Goal: Information Seeking & Learning: Check status

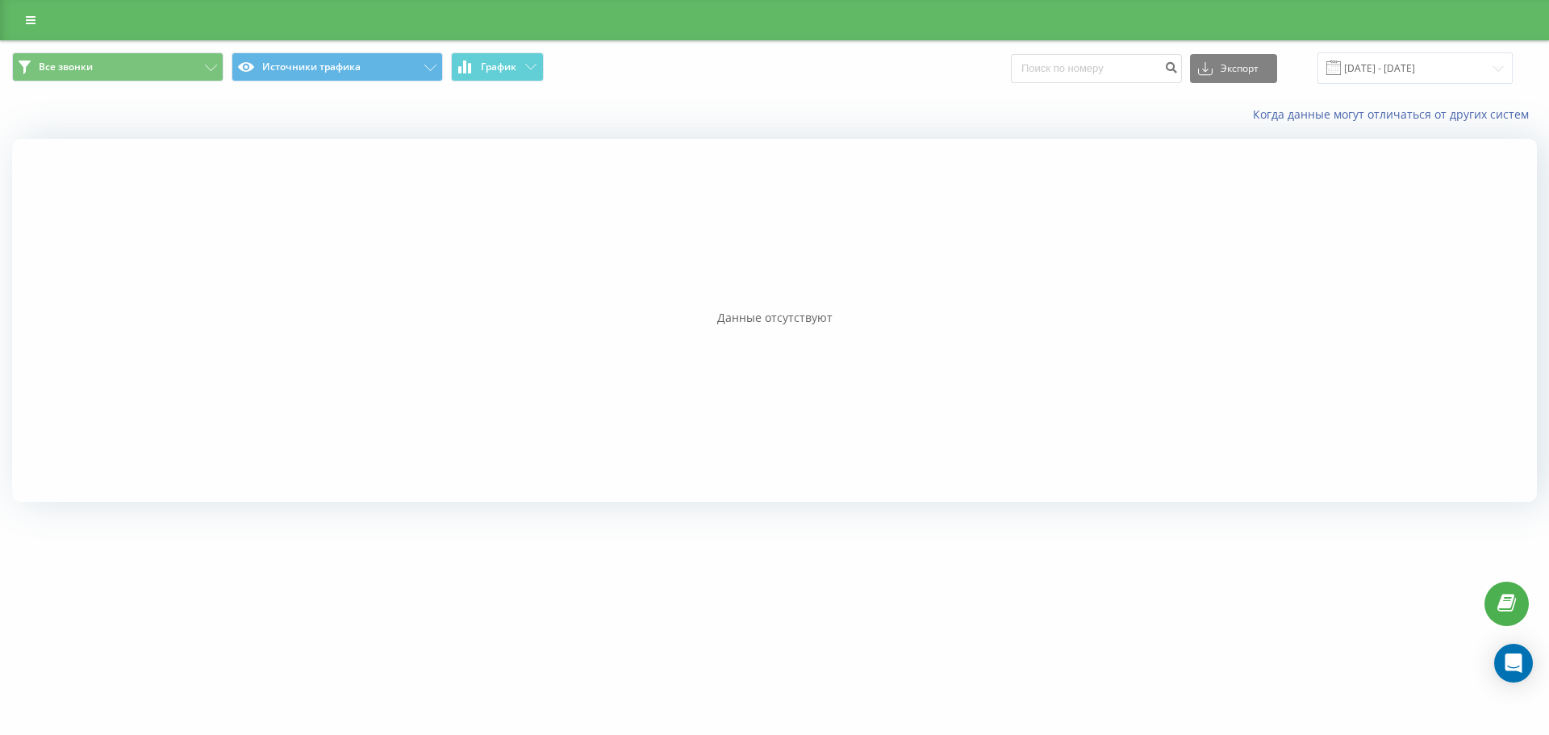
click at [1269, 378] on div at bounding box center [774, 320] width 1524 height 363
click at [1390, 60] on input "[DATE] - [DATE]" at bounding box center [1414, 67] width 195 height 31
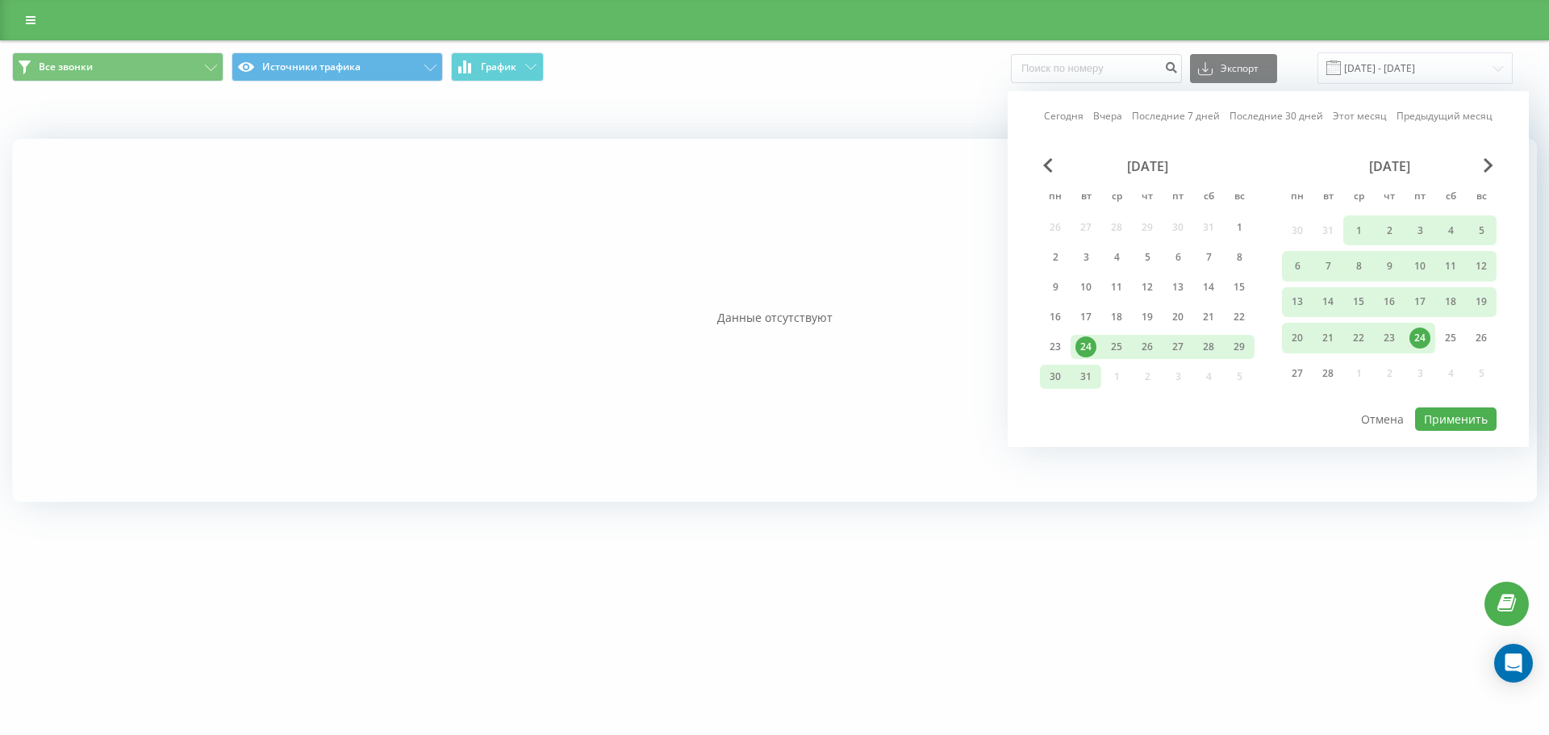
click at [1083, 113] on link "Сегодня" at bounding box center [1064, 115] width 40 height 15
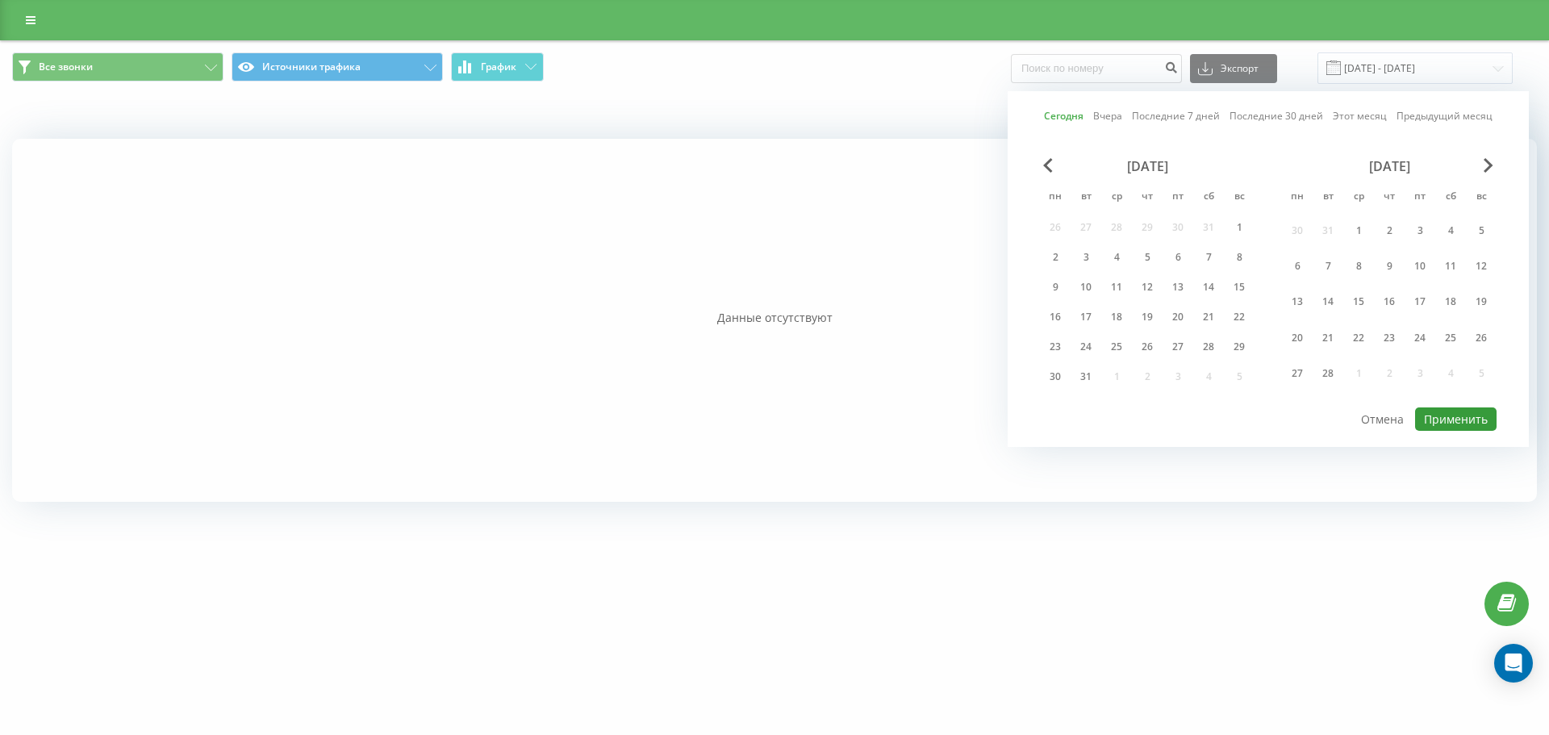
click at [1433, 423] on button "Применить" at bounding box center [1455, 418] width 81 height 23
type input "[DATE] - [DATE]"
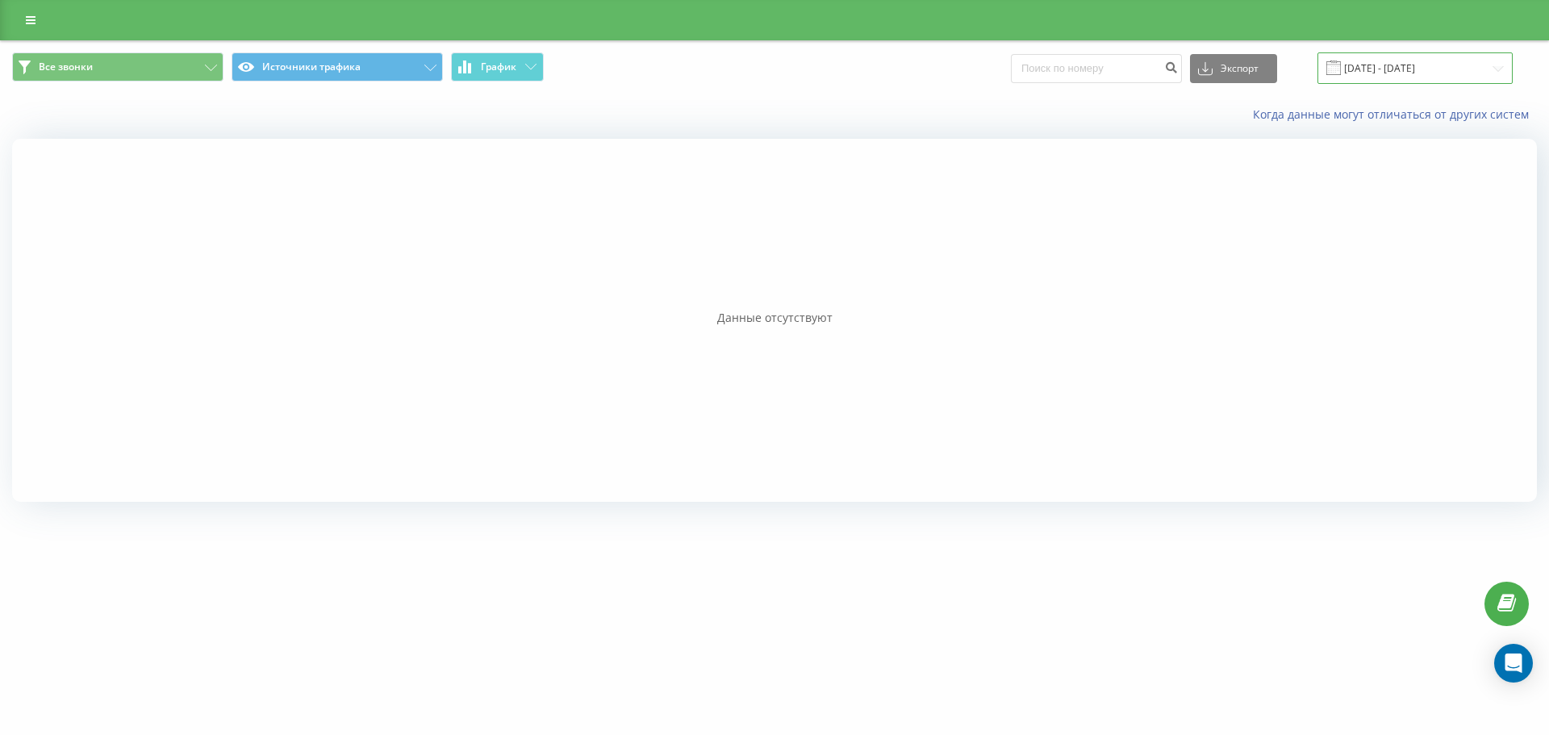
click at [1390, 66] on input "[DATE] - [DATE]" at bounding box center [1414, 67] width 195 height 31
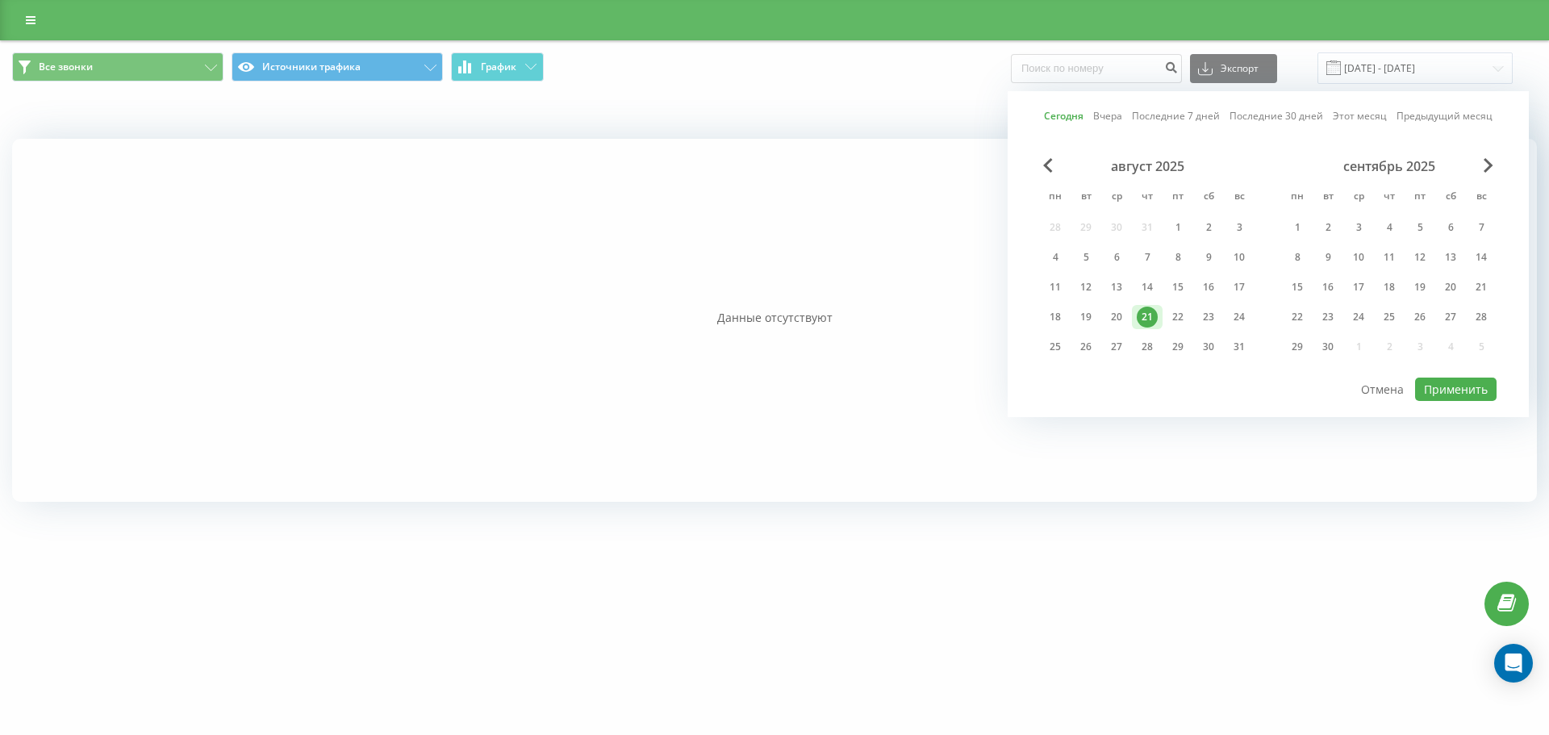
click at [1153, 316] on div "21" at bounding box center [1146, 316] width 21 height 21
click at [1432, 384] on button "Применить" at bounding box center [1455, 388] width 81 height 23
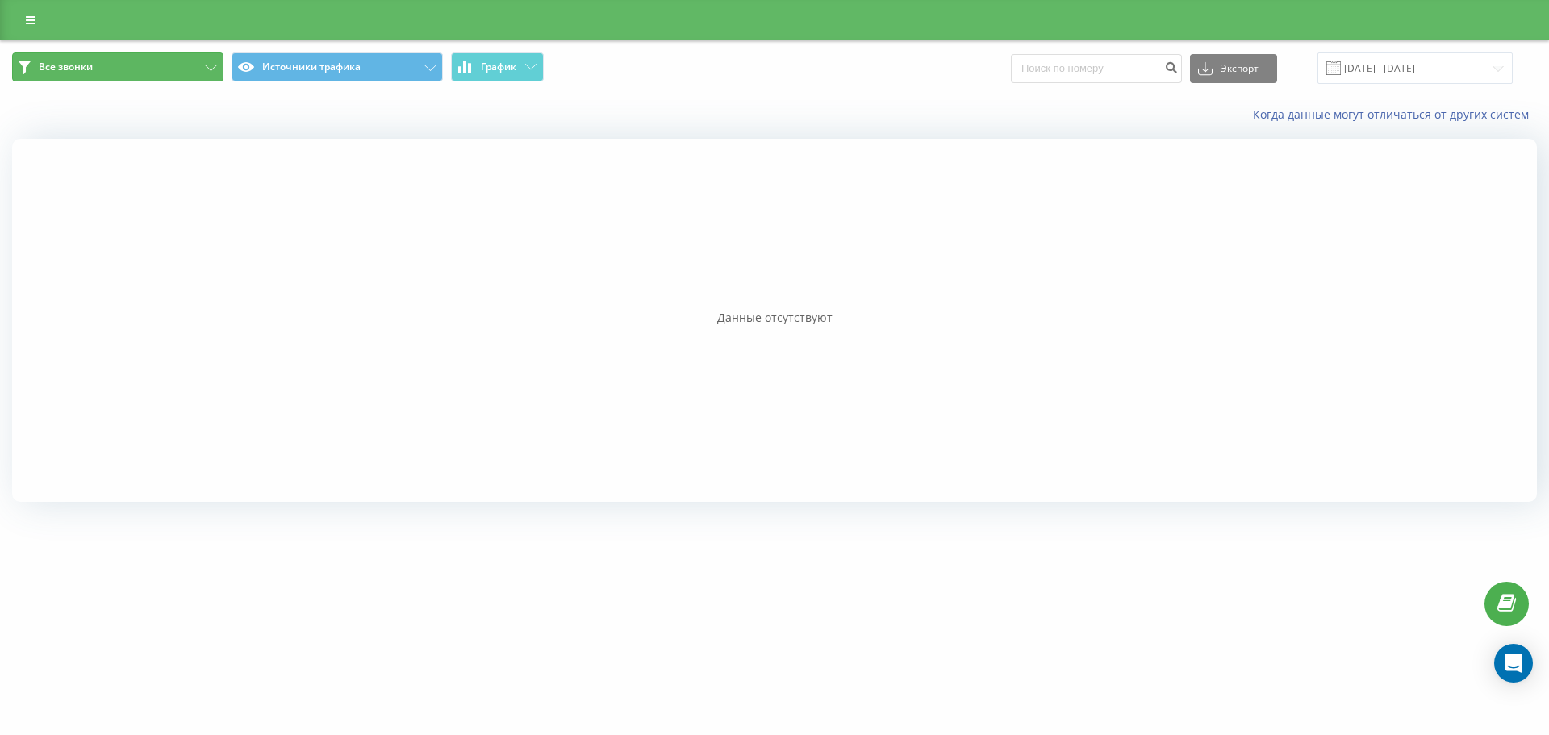
click at [165, 60] on button "Все звонки" at bounding box center [117, 66] width 211 height 29
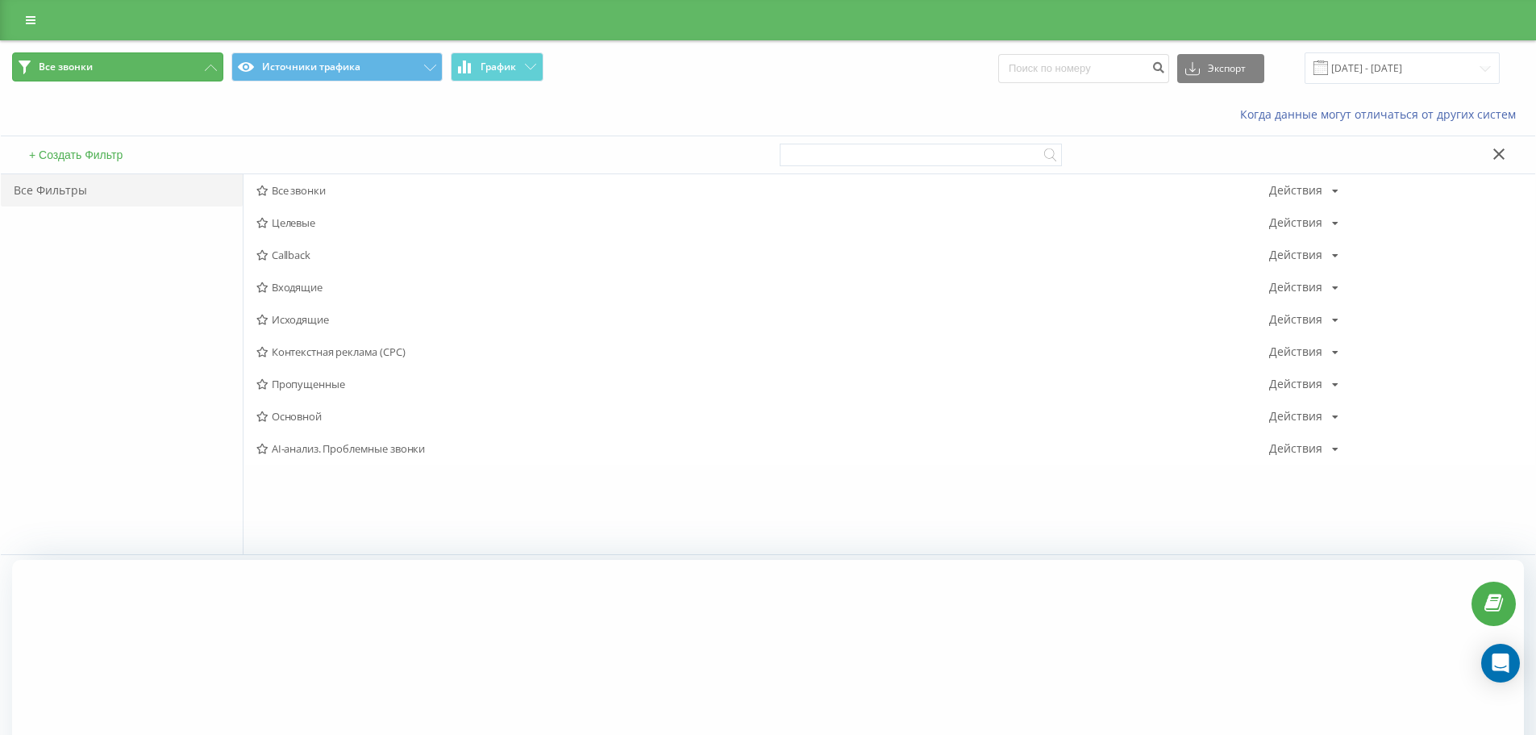
click at [165, 60] on button "Все звонки" at bounding box center [117, 66] width 211 height 29
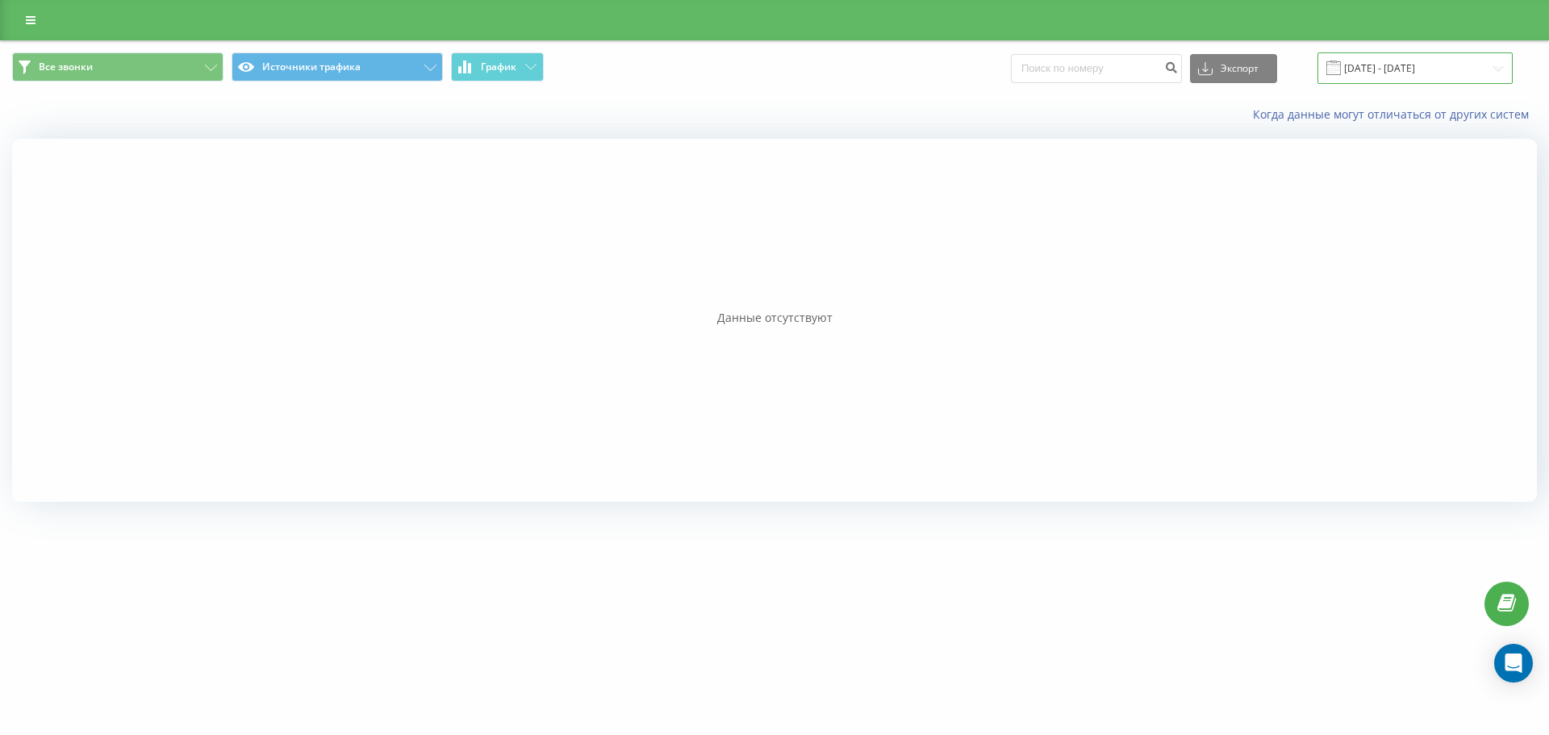
click at [1409, 68] on input "[DATE] - [DATE]" at bounding box center [1414, 67] width 195 height 31
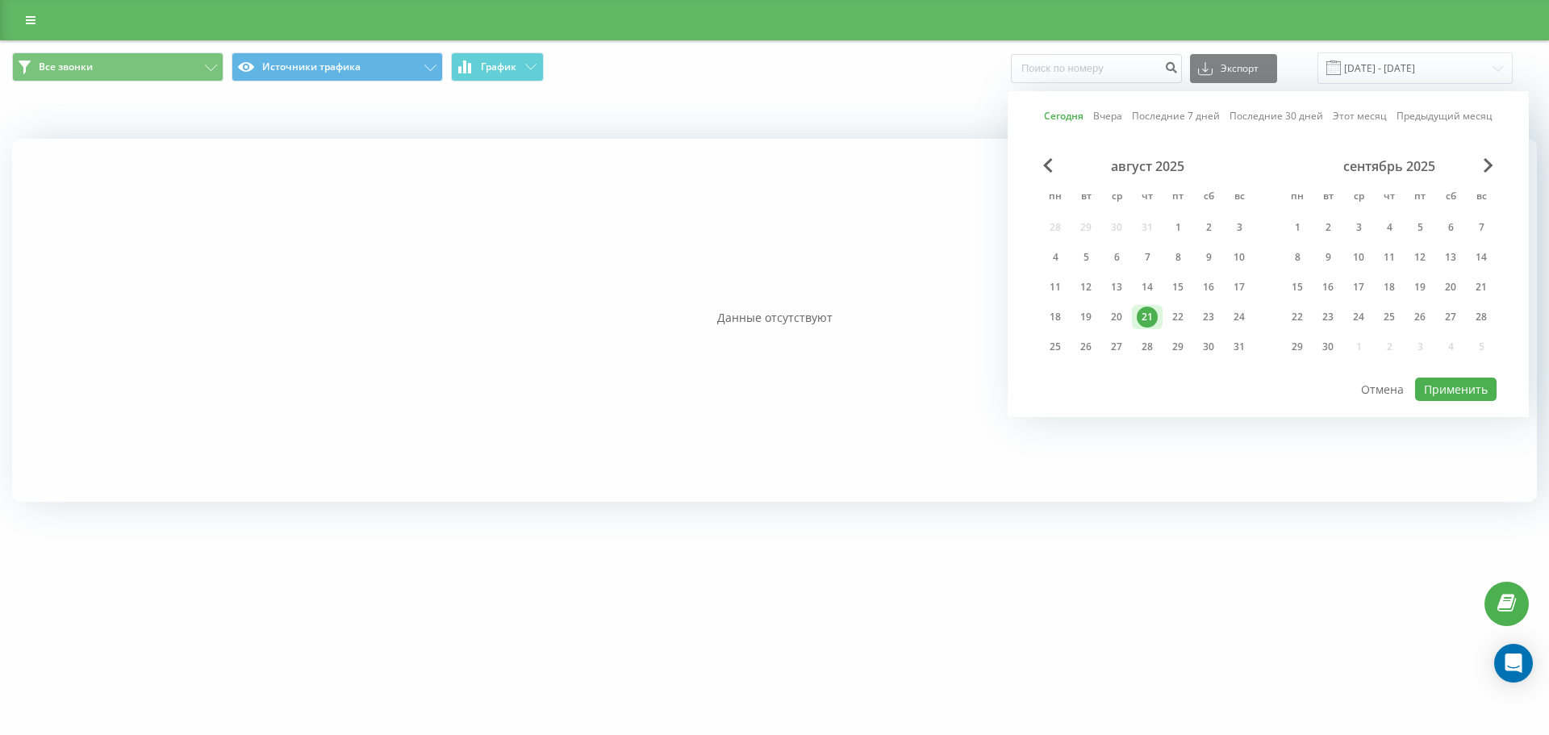
click at [1140, 319] on div "21" at bounding box center [1146, 316] width 21 height 21
click at [1467, 391] on button "Применить" at bounding box center [1455, 388] width 81 height 23
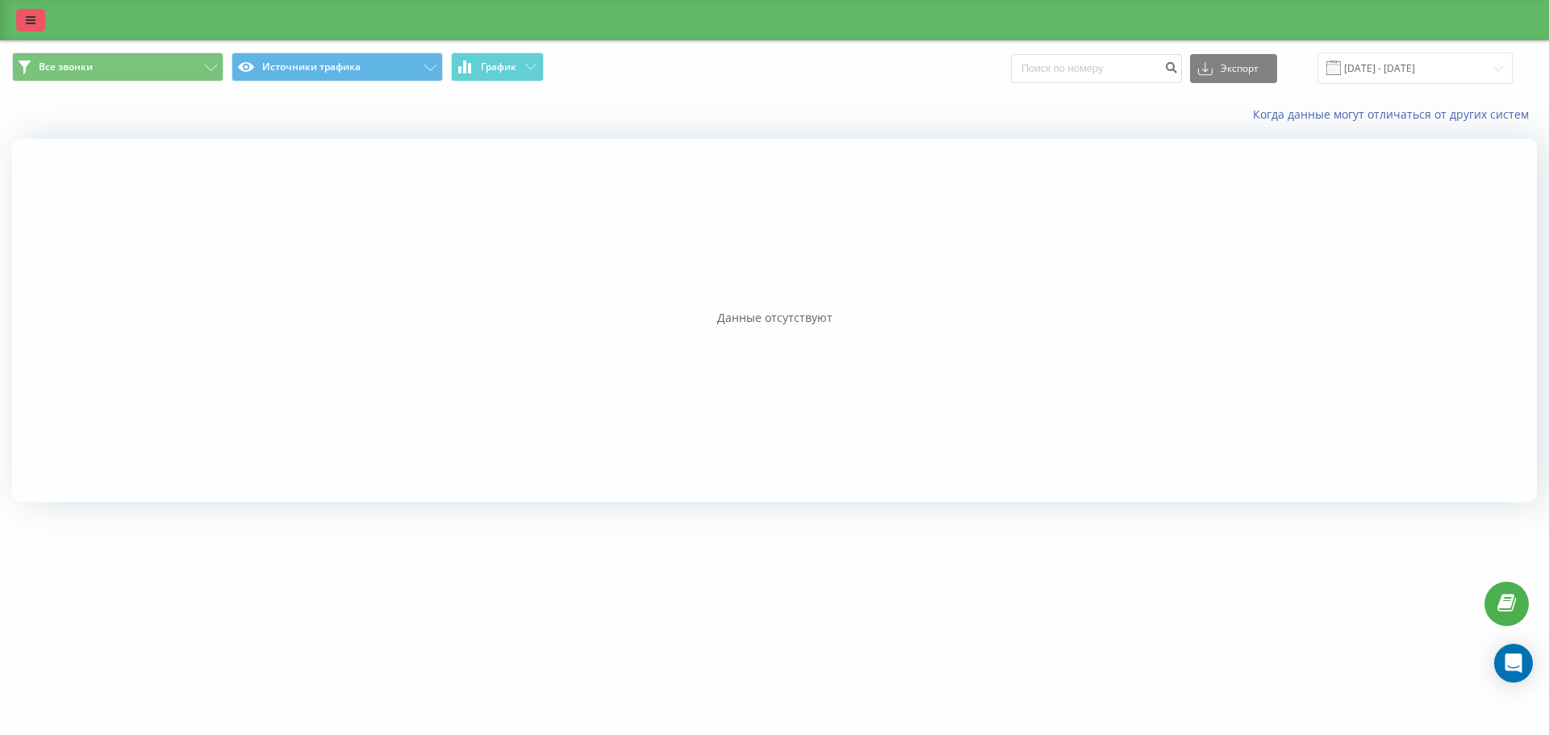
click at [44, 19] on link at bounding box center [30, 20] width 29 height 23
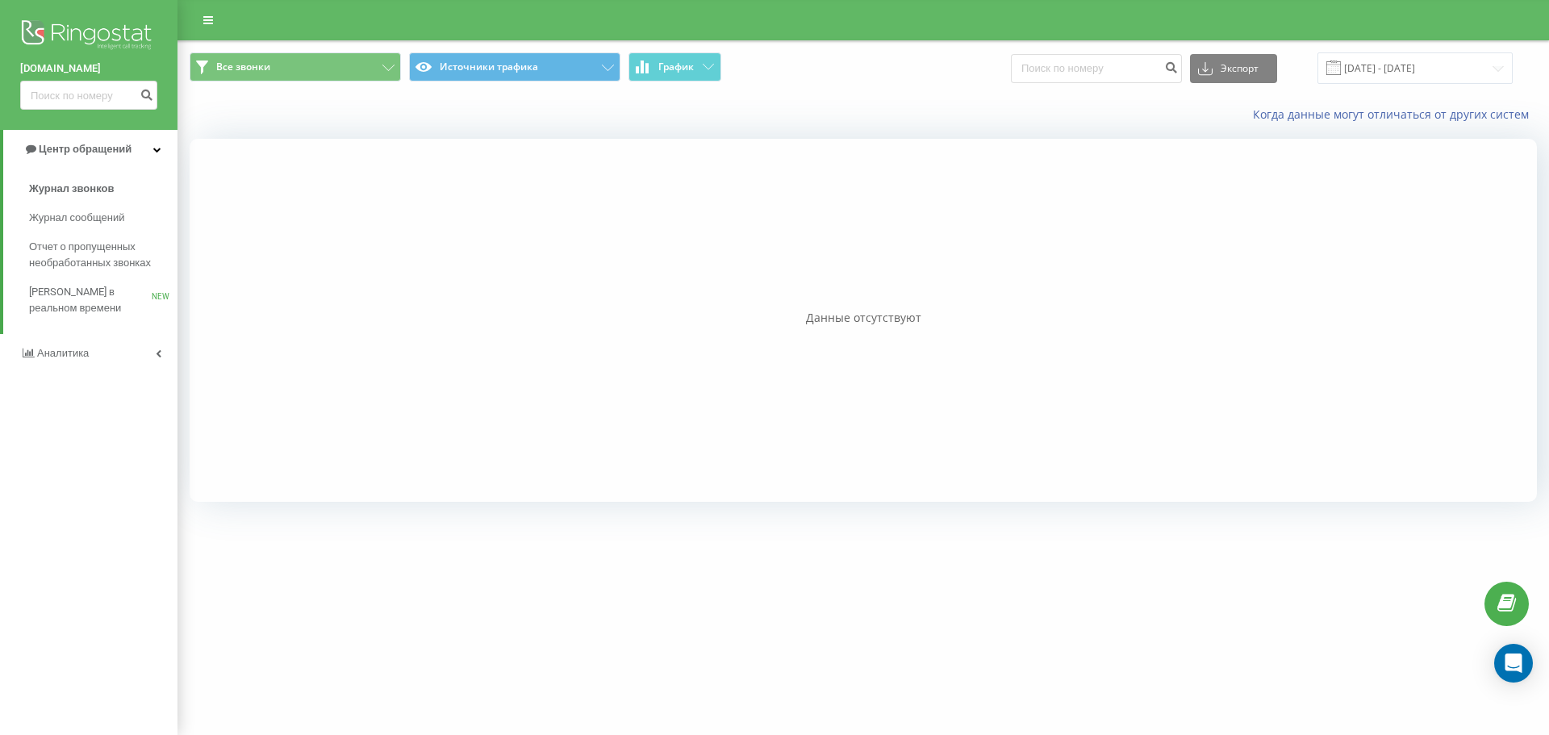
click at [112, 28] on img at bounding box center [88, 36] width 137 height 40
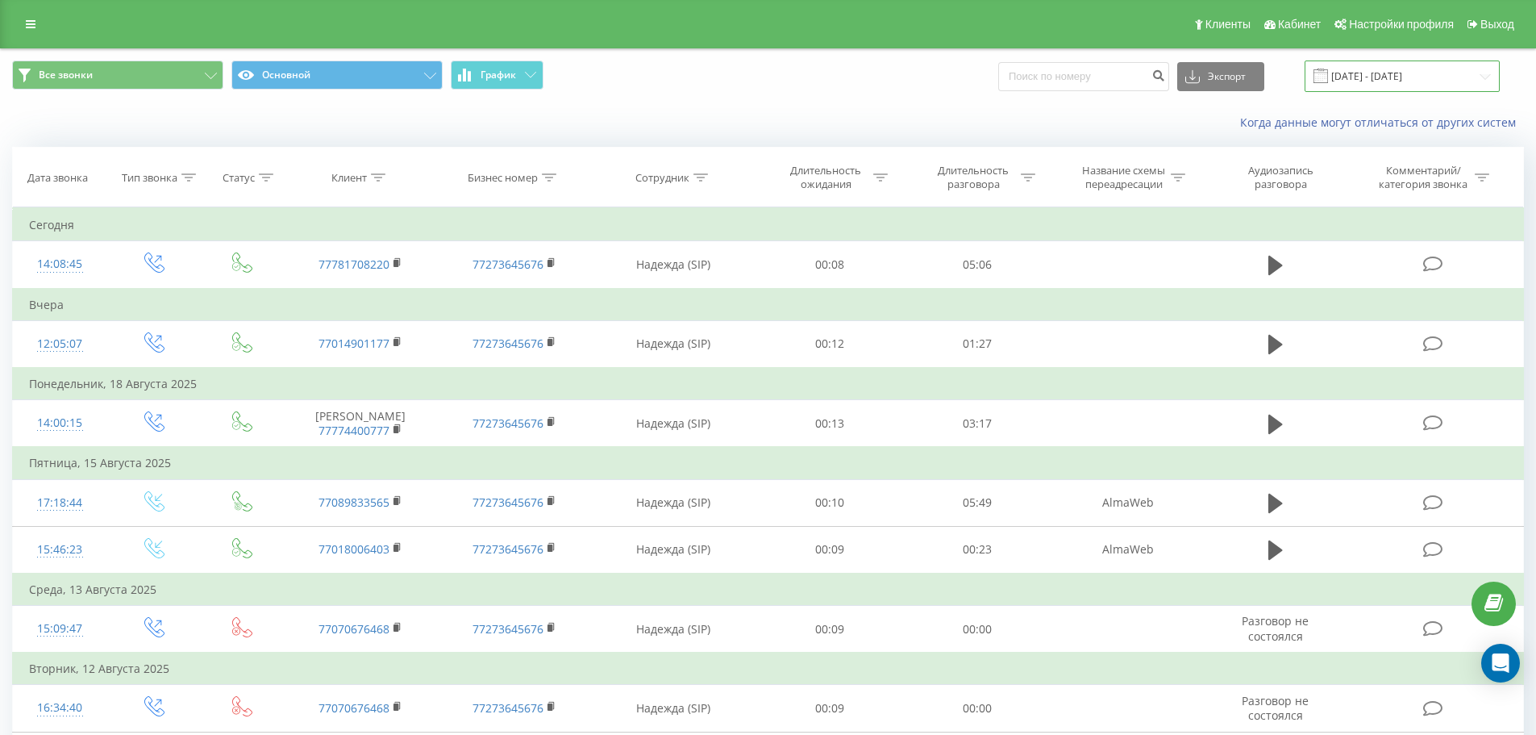
click at [1392, 65] on input "[DATE] - [DATE]" at bounding box center [1402, 75] width 195 height 31
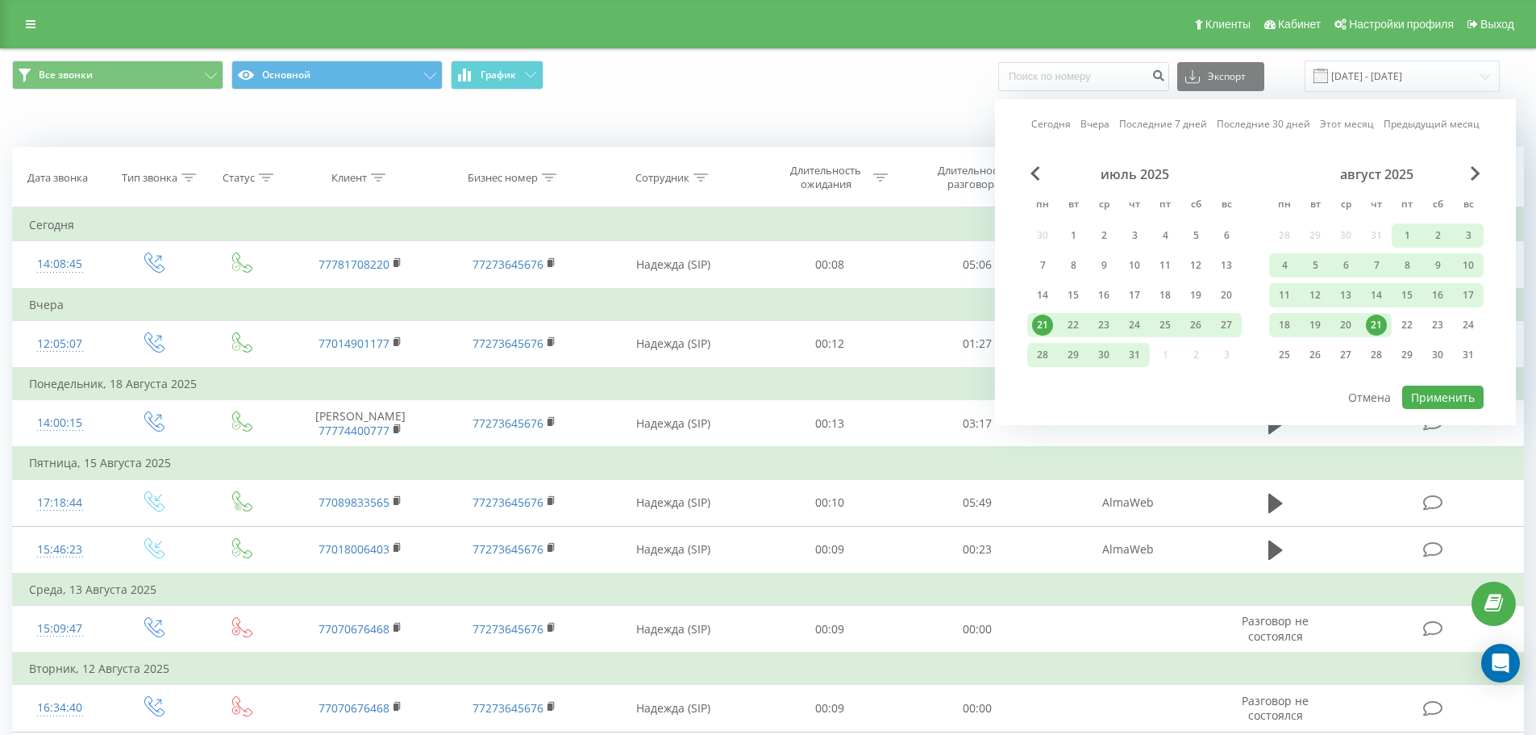
click at [1384, 331] on div "21" at bounding box center [1376, 325] width 21 height 21
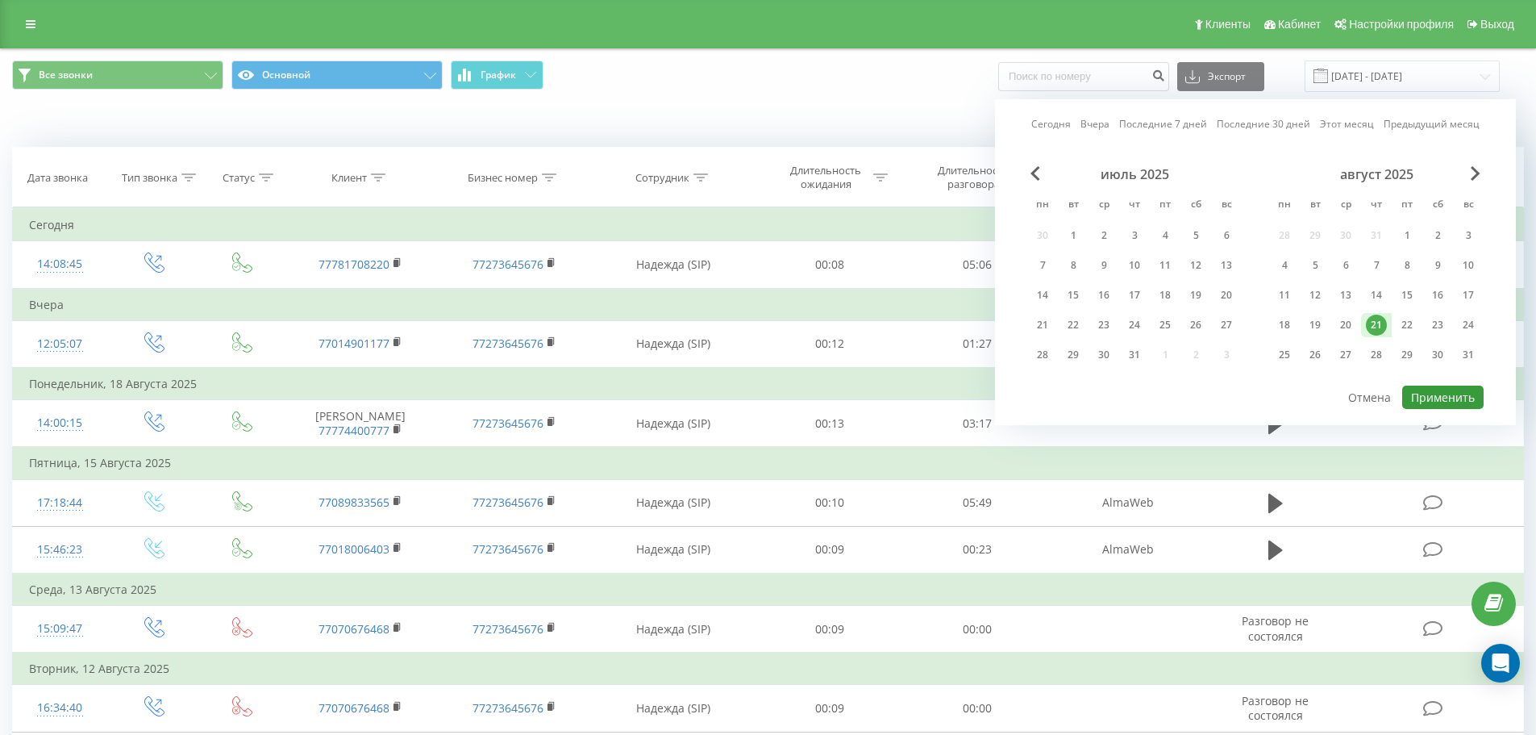
click at [1423, 396] on button "Применить" at bounding box center [1443, 397] width 81 height 23
type input "[DATE] - [DATE]"
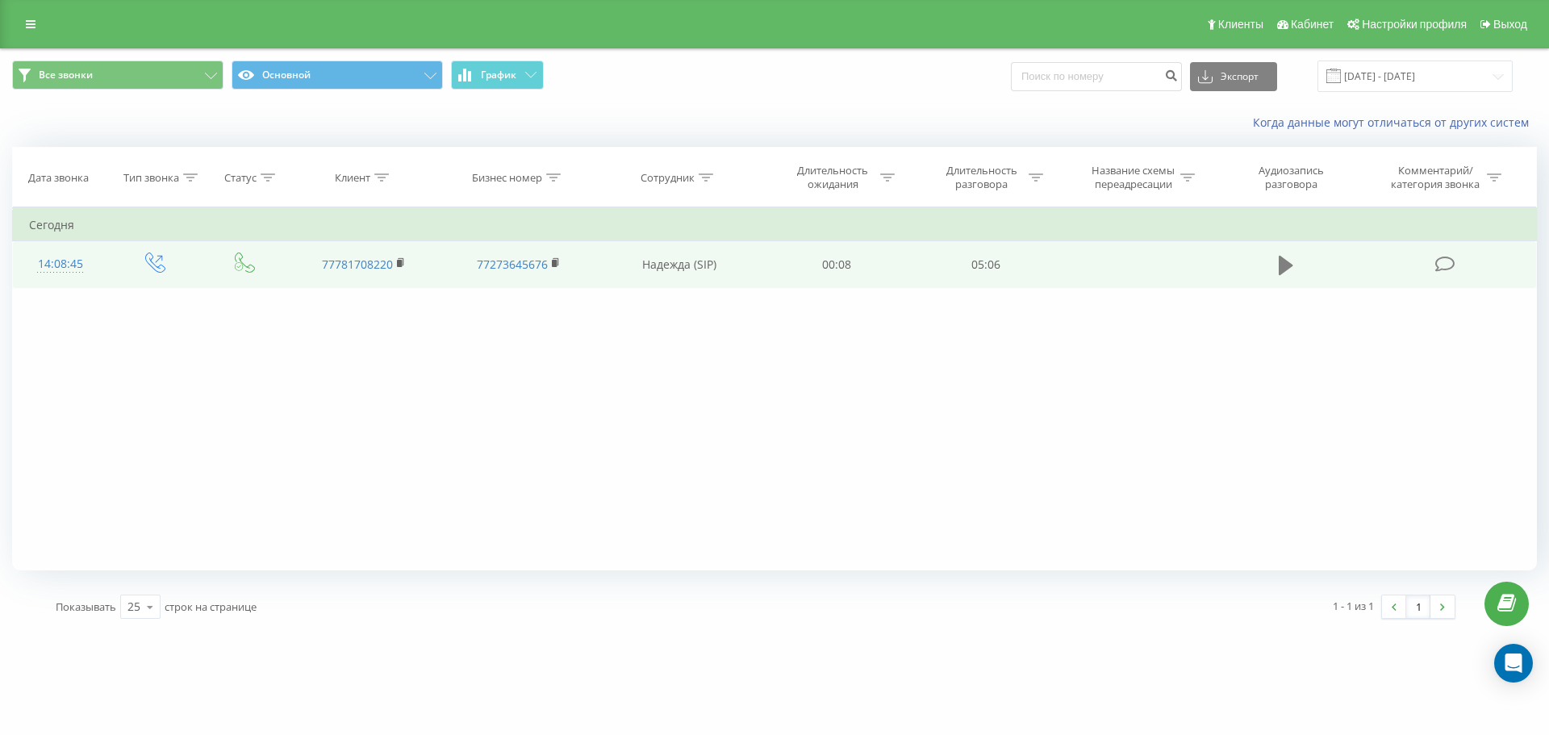
click at [1295, 264] on button at bounding box center [1286, 265] width 24 height 24
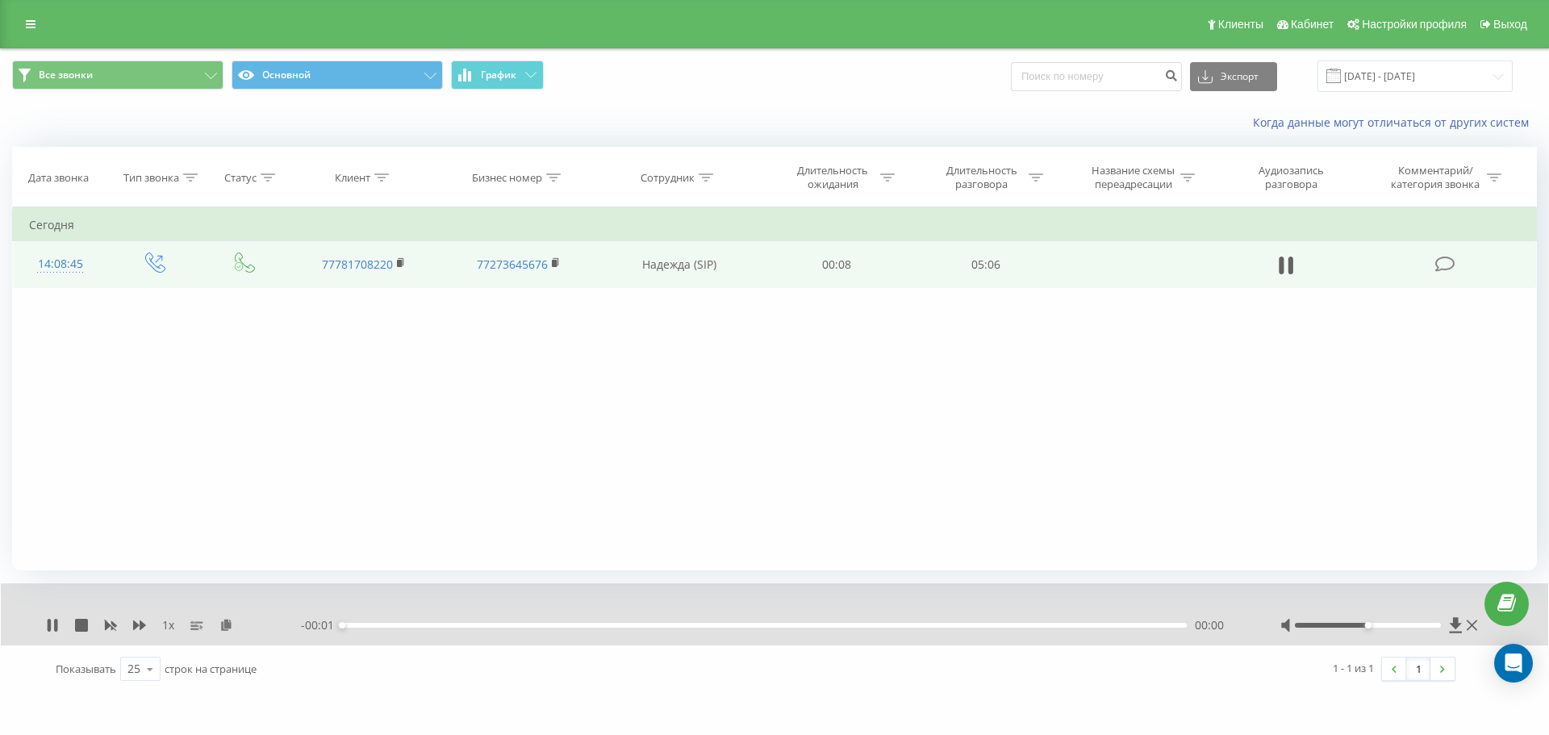
click at [173, 624] on span "1 x" at bounding box center [168, 625] width 12 height 16
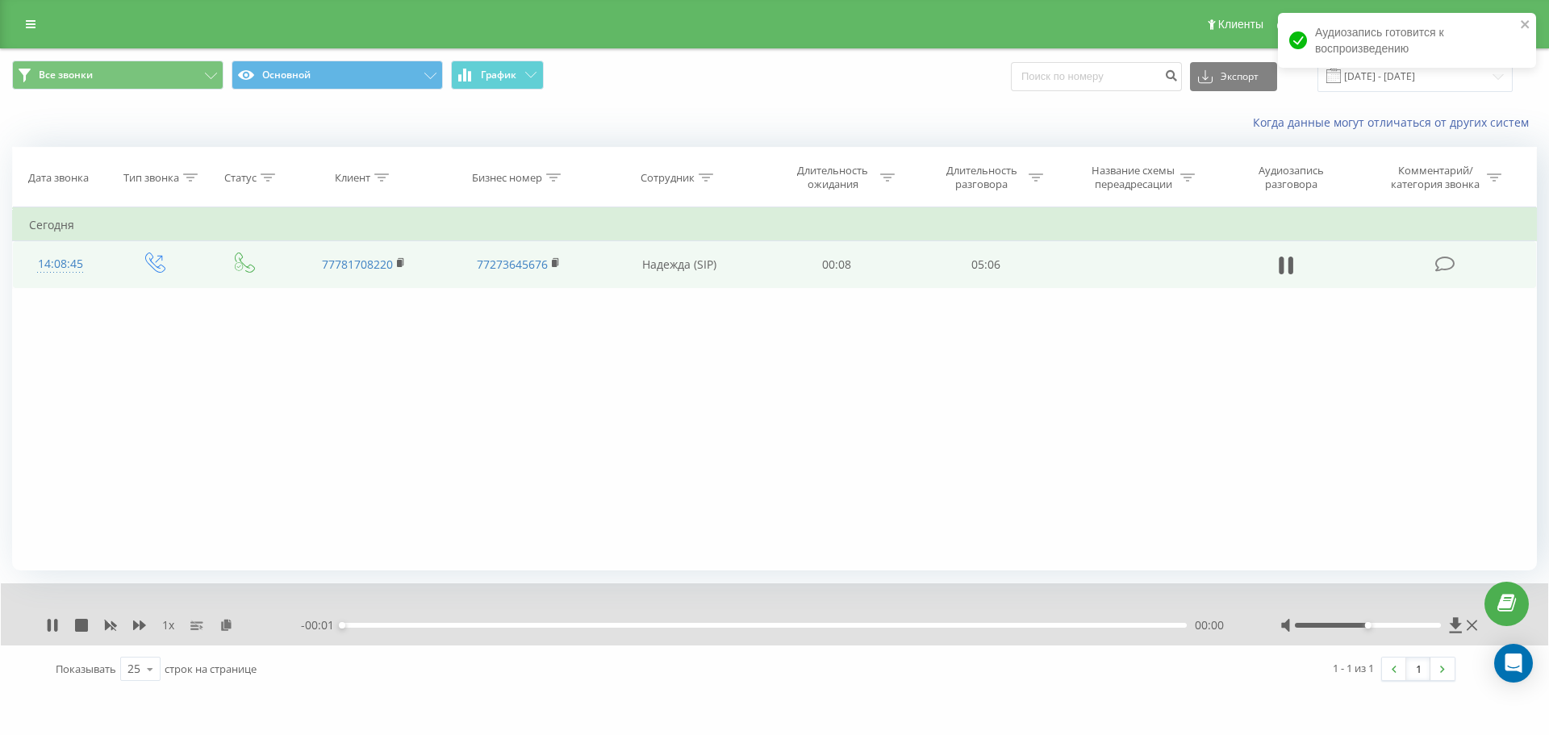
click at [172, 627] on span "1 x" at bounding box center [168, 625] width 12 height 16
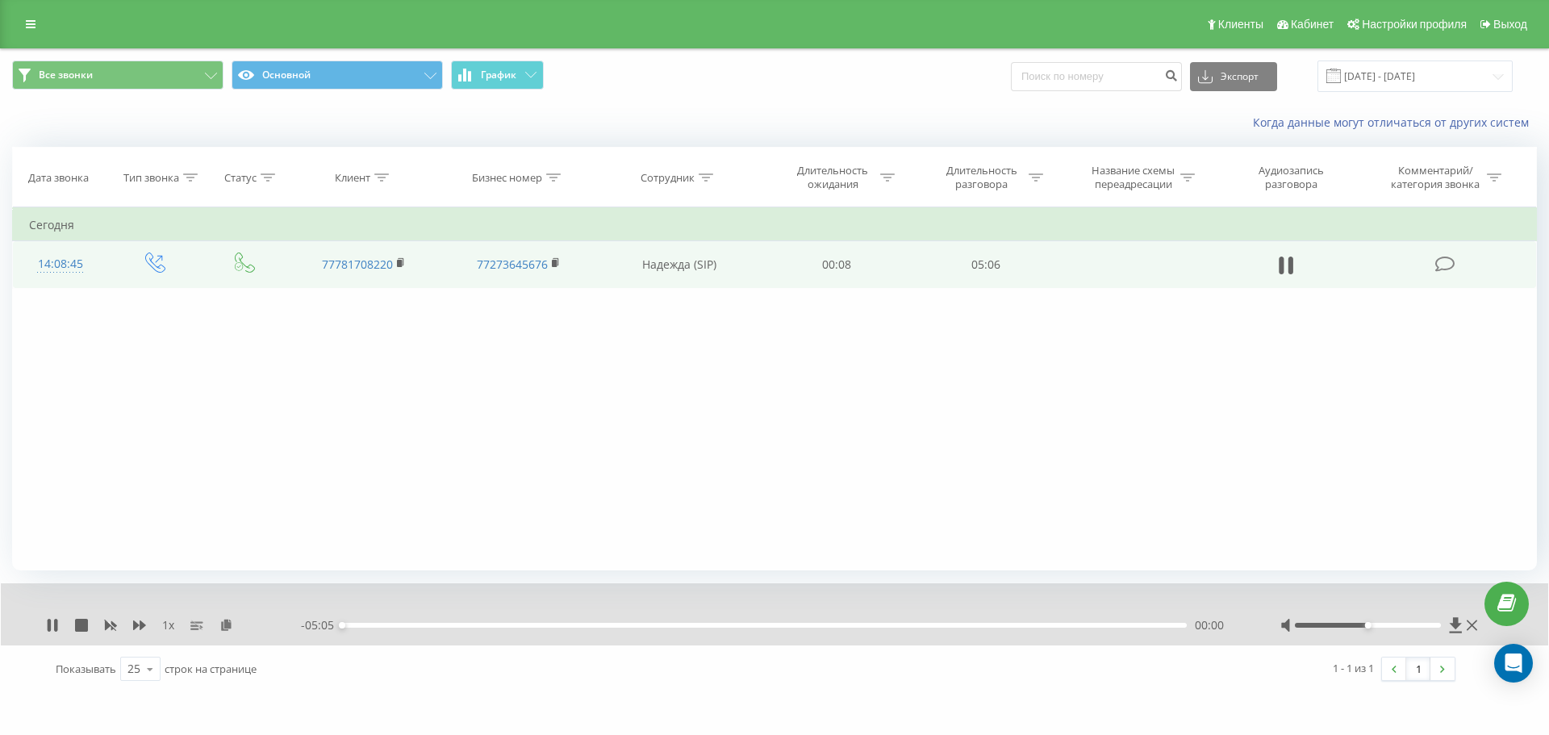
click at [169, 624] on span "1 x" at bounding box center [168, 625] width 12 height 16
click at [173, 626] on span "1 x" at bounding box center [168, 625] width 12 height 16
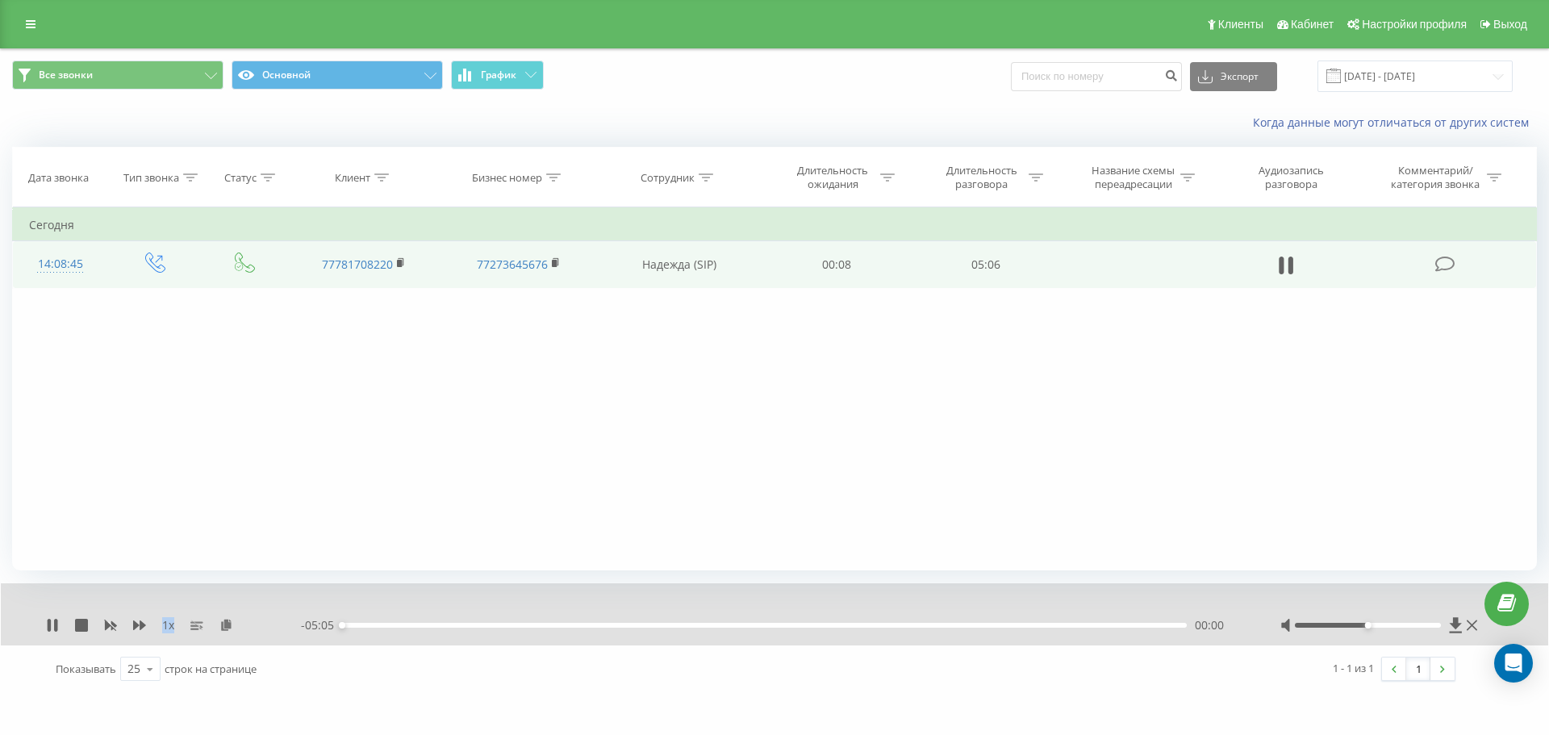
click at [173, 626] on span "1 x" at bounding box center [168, 625] width 12 height 16
click at [170, 624] on span "1 x" at bounding box center [168, 625] width 12 height 16
click at [411, 627] on div "00:00" at bounding box center [764, 625] width 844 height 5
click at [429, 627] on div "00:31" at bounding box center [764, 625] width 844 height 5
click at [454, 627] on div "00:40" at bounding box center [764, 625] width 844 height 5
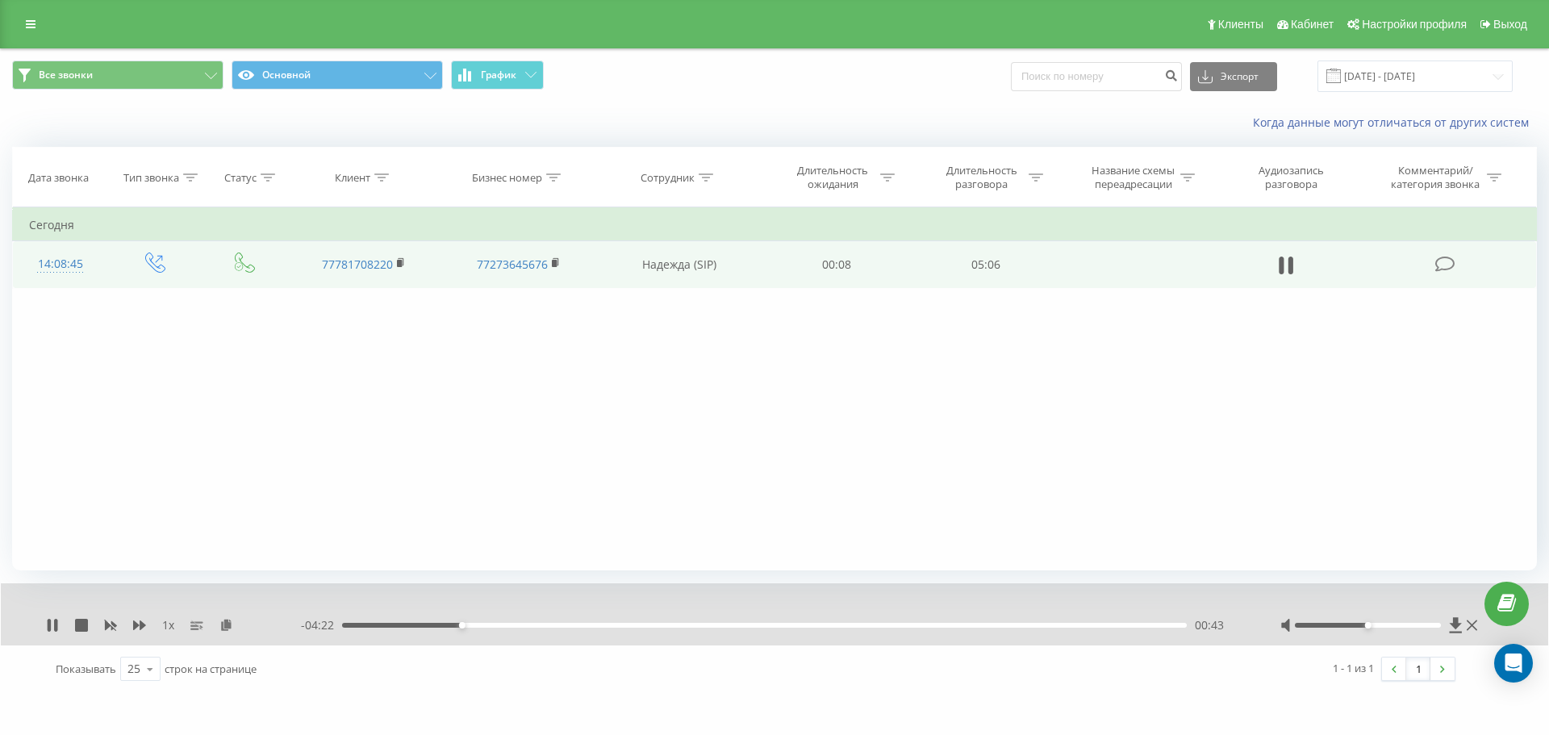
click at [423, 626] on div "00:43" at bounding box center [764, 625] width 844 height 5
click at [53, 621] on icon at bounding box center [52, 625] width 13 height 13
click at [52, 626] on icon at bounding box center [53, 625] width 10 height 13
click at [819, 623] on div "00:41" at bounding box center [764, 625] width 844 height 5
click at [959, 627] on div "00:00" at bounding box center [764, 625] width 844 height 5
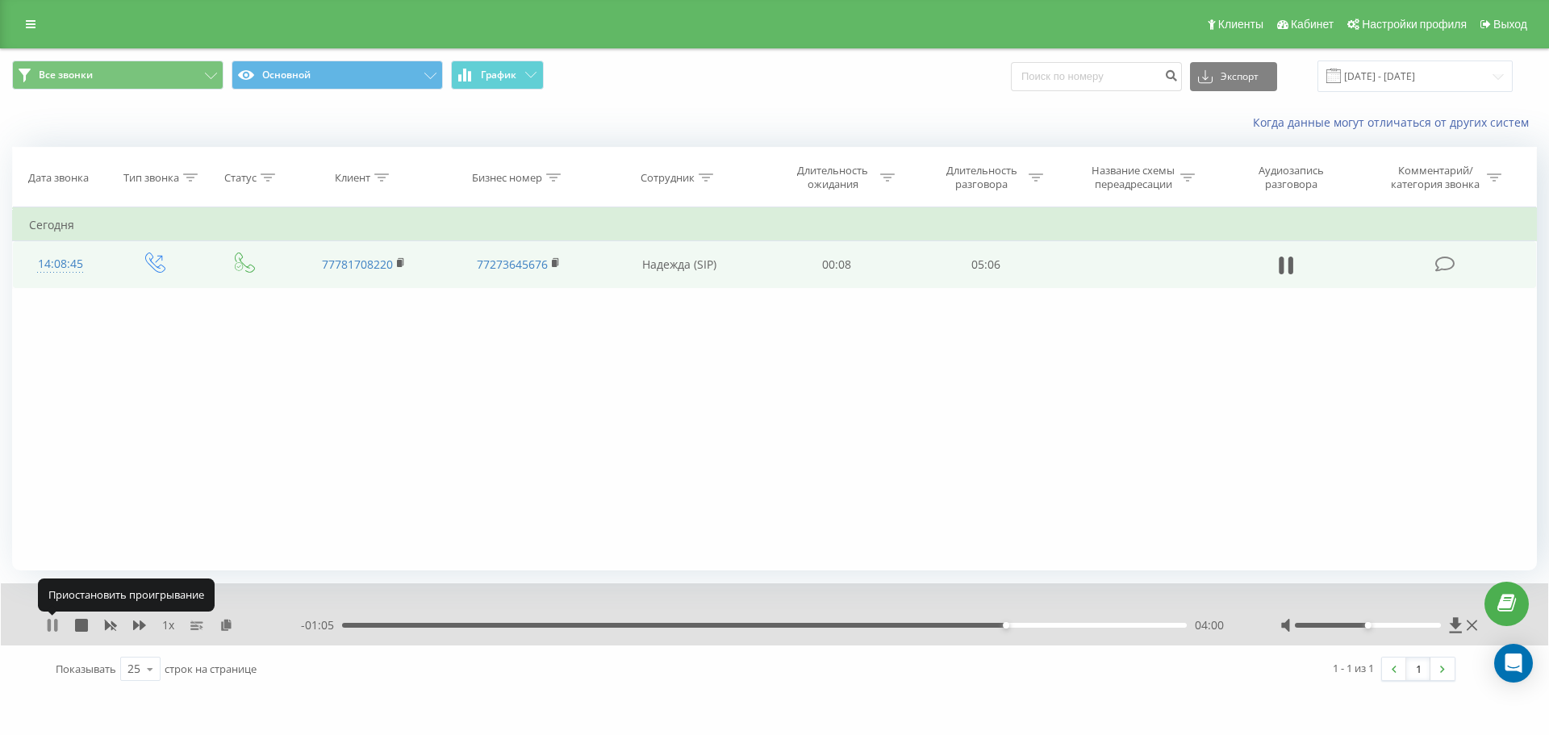
click at [47, 625] on icon at bounding box center [52, 625] width 13 height 13
